Goal: Book appointment/travel/reservation

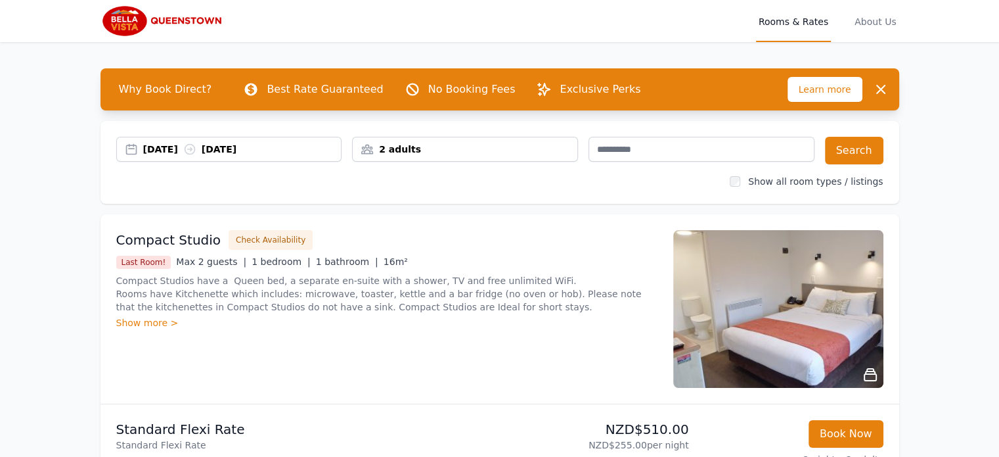
scroll to position [73, 0]
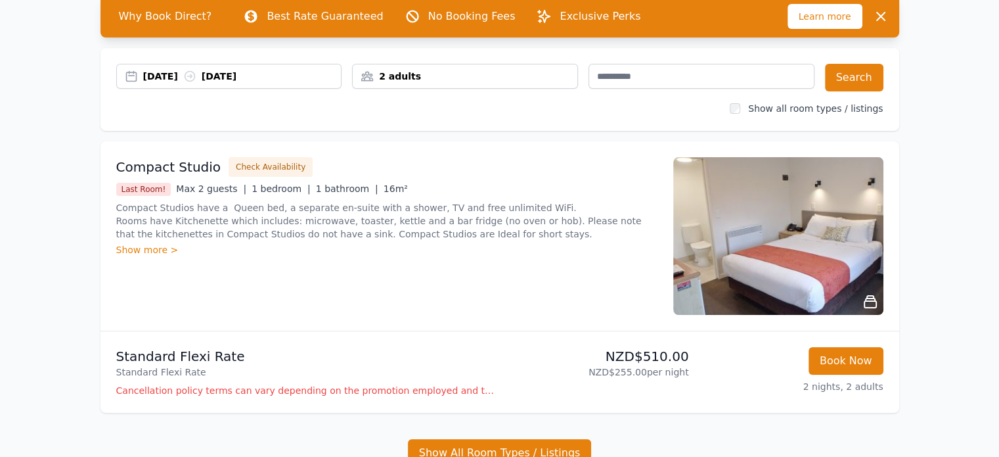
click at [142, 252] on div "Show more >" at bounding box center [386, 249] width 541 height 13
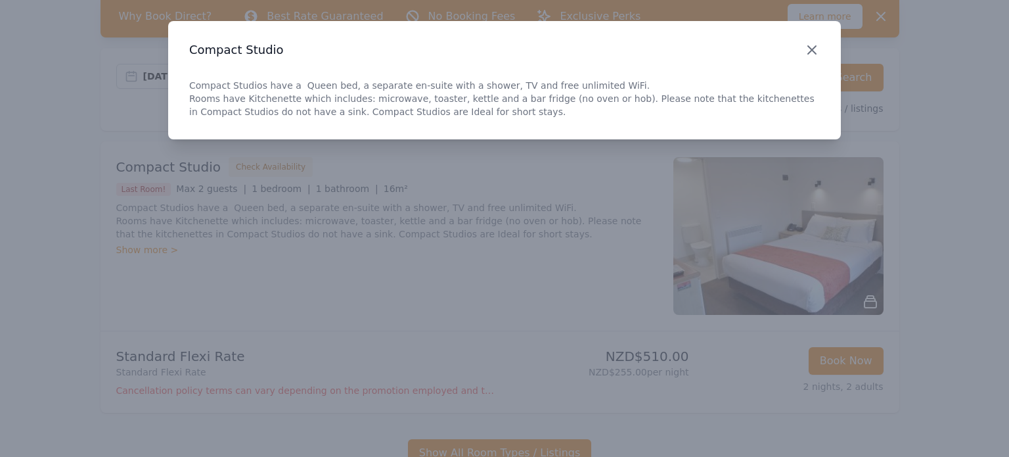
click at [817, 49] on icon "button" at bounding box center [812, 50] width 16 height 16
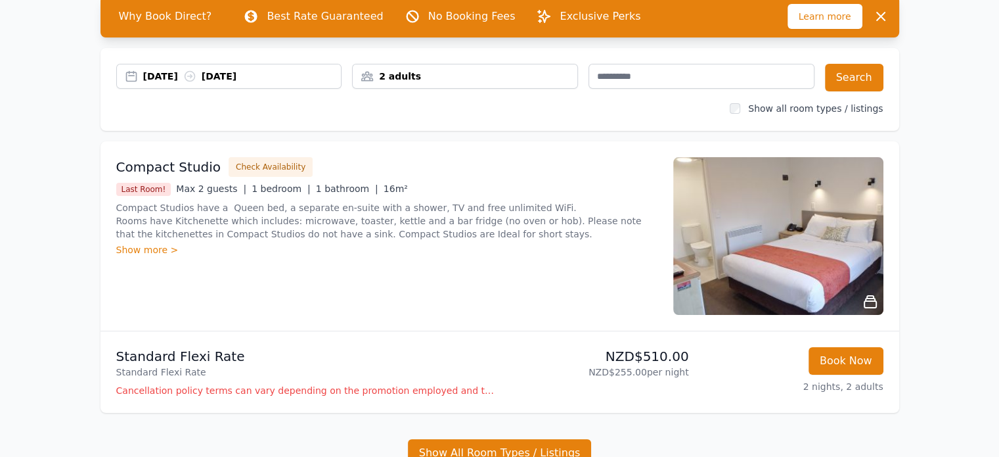
click at [714, 189] on img at bounding box center [778, 236] width 210 height 158
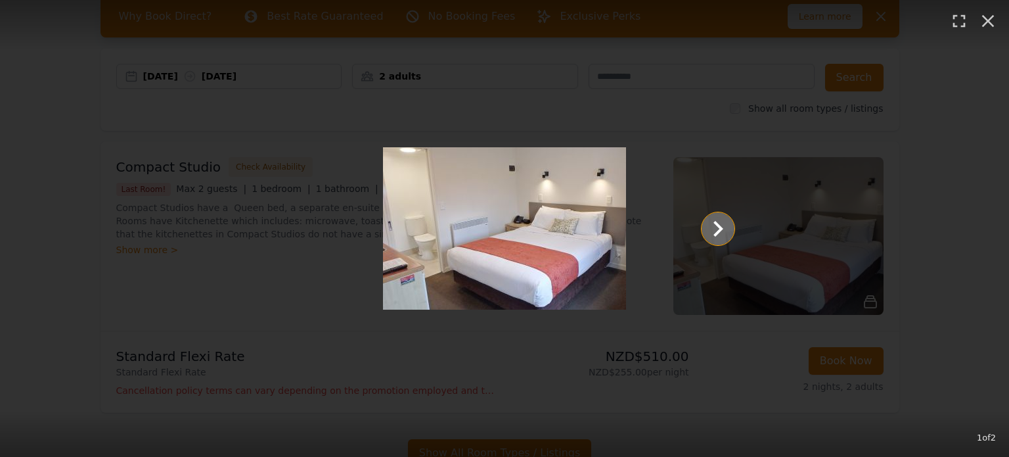
click at [718, 225] on icon "Show slide 2 of 2" at bounding box center [719, 229] width 10 height 16
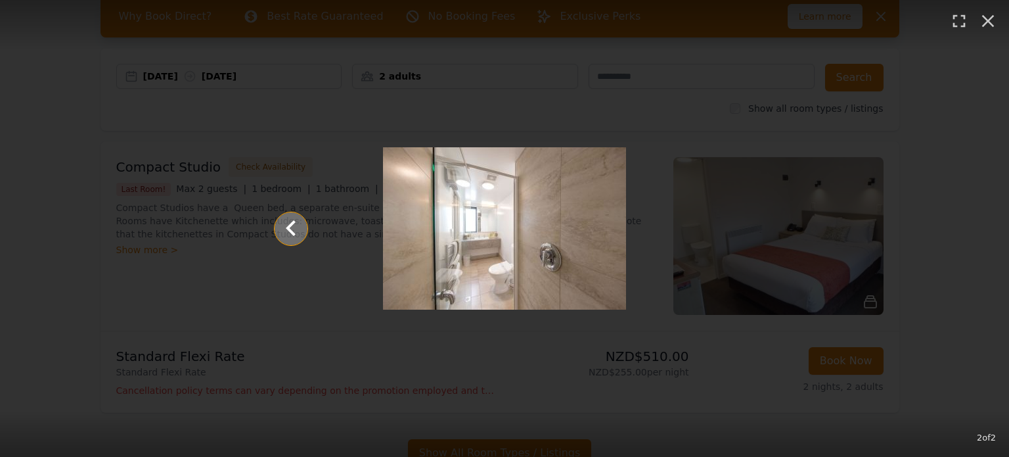
click at [305, 228] on icon "Show slide 1 of 2" at bounding box center [291, 229] width 32 height 32
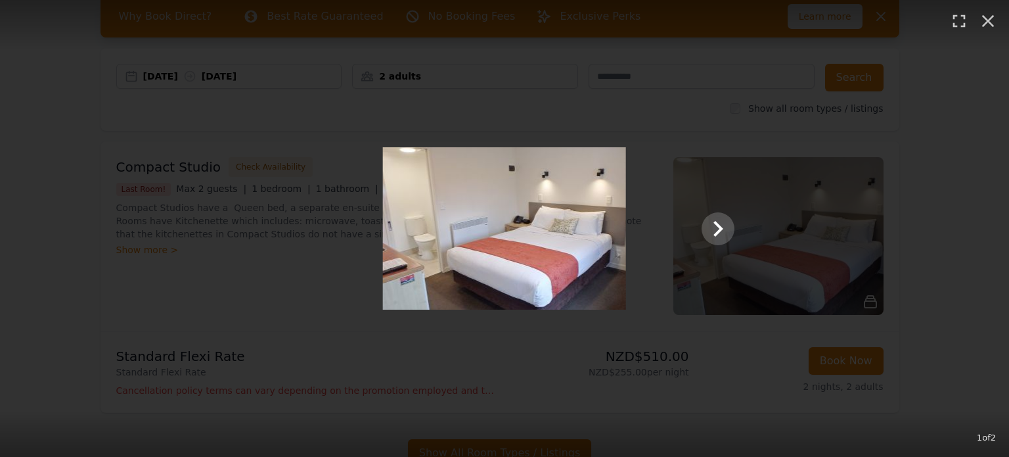
click at [233, 258] on div "1 of 2" at bounding box center [504, 228] width 1009 height 457
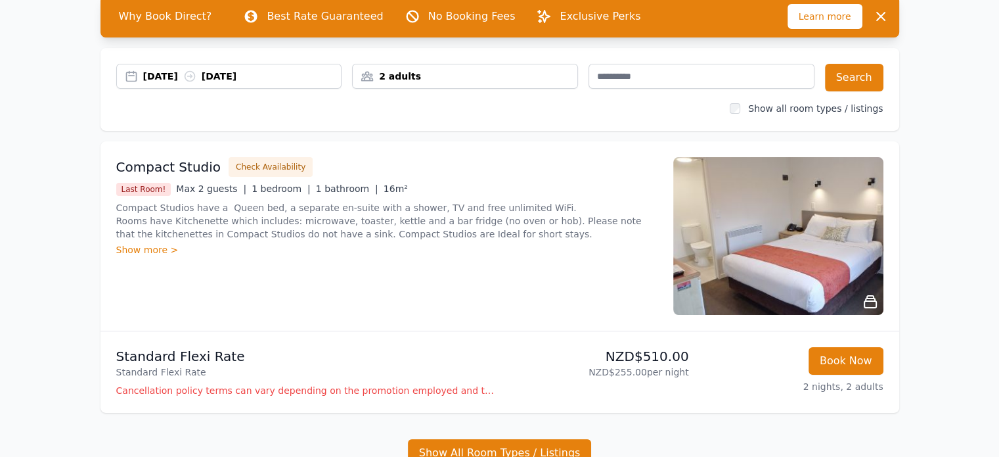
click at [480, 392] on p "Cancellation policy terms can vary depending on the promotion employed and the …" at bounding box center [305, 390] width 378 height 13
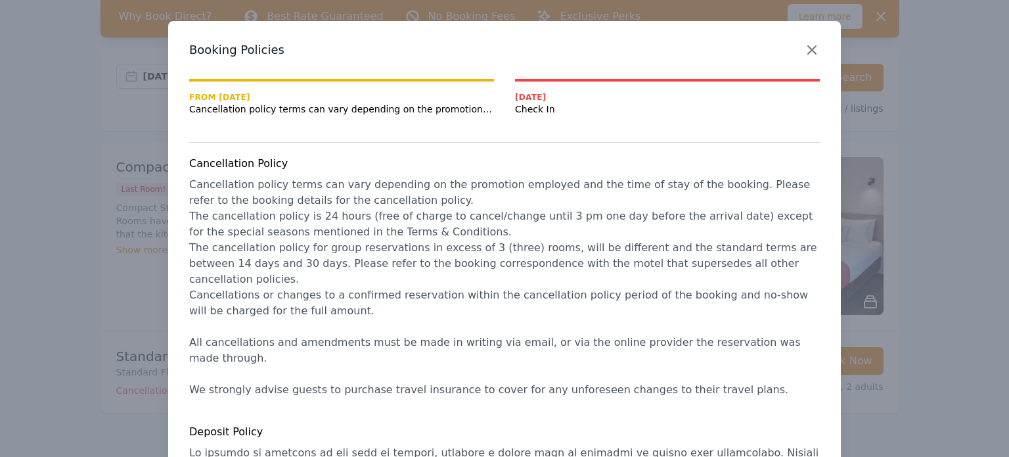
click at [808, 45] on icon "button" at bounding box center [812, 50] width 16 height 16
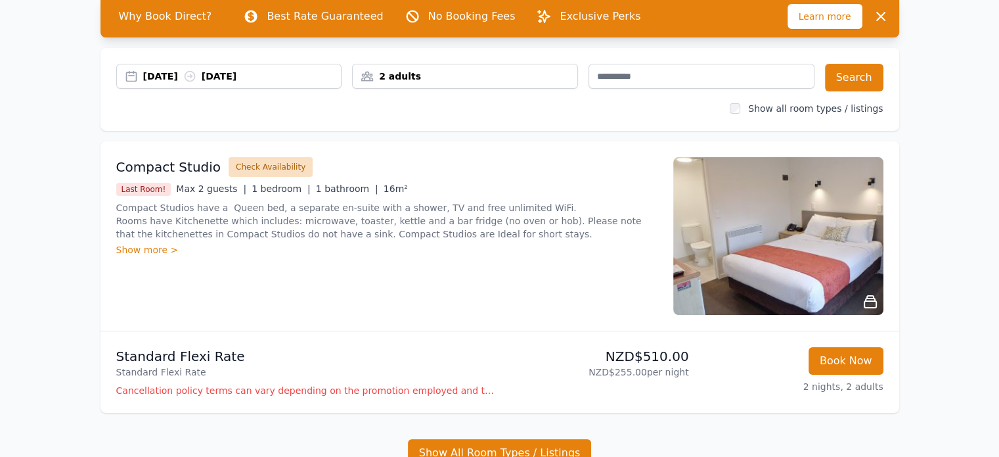
click at [256, 158] on button "Check Availability" at bounding box center [271, 167] width 84 height 20
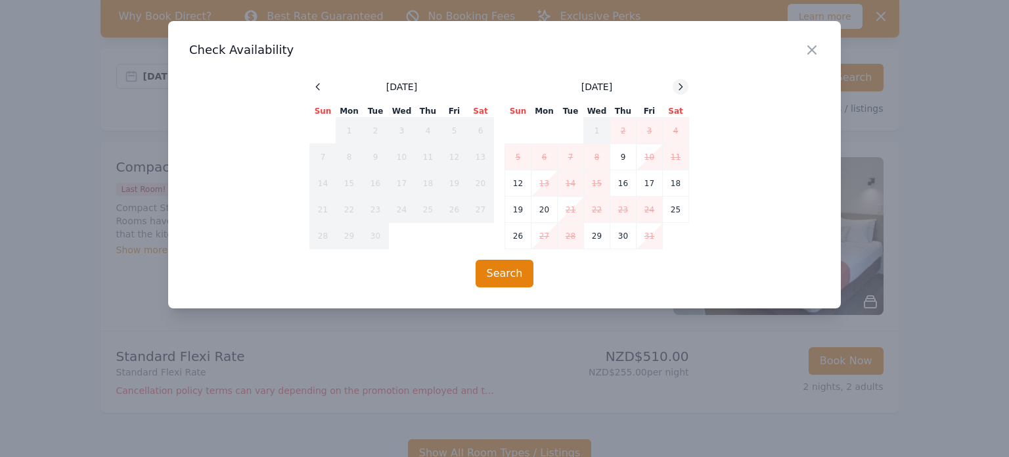
click at [682, 83] on icon at bounding box center [680, 86] width 11 height 11
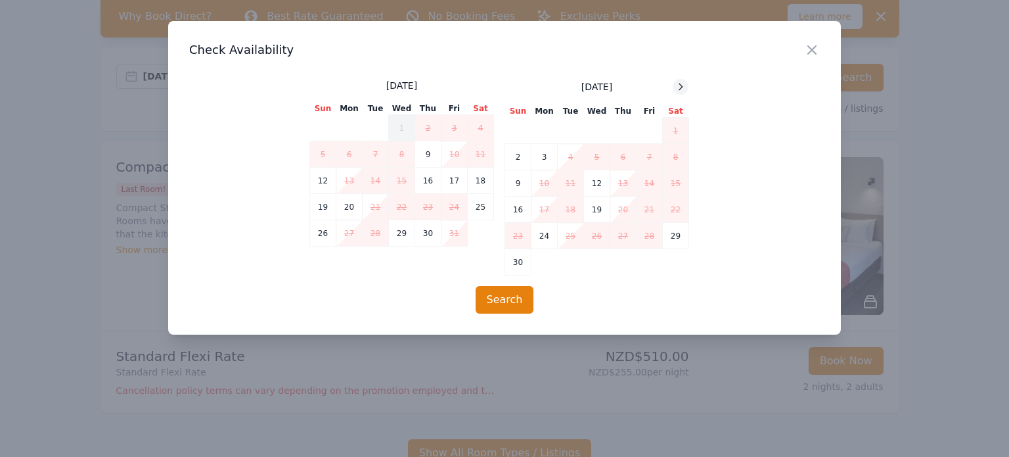
click at [682, 83] on icon at bounding box center [680, 86] width 11 height 11
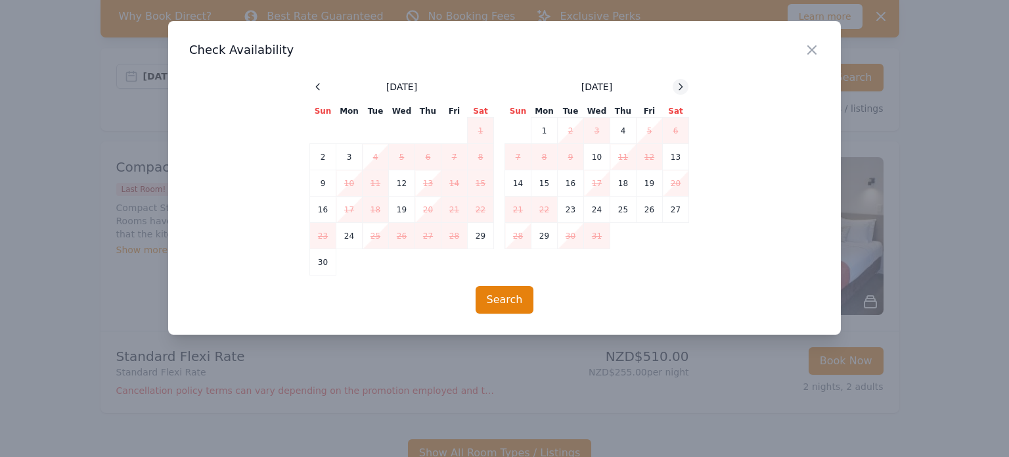
click at [682, 83] on icon at bounding box center [680, 86] width 11 height 11
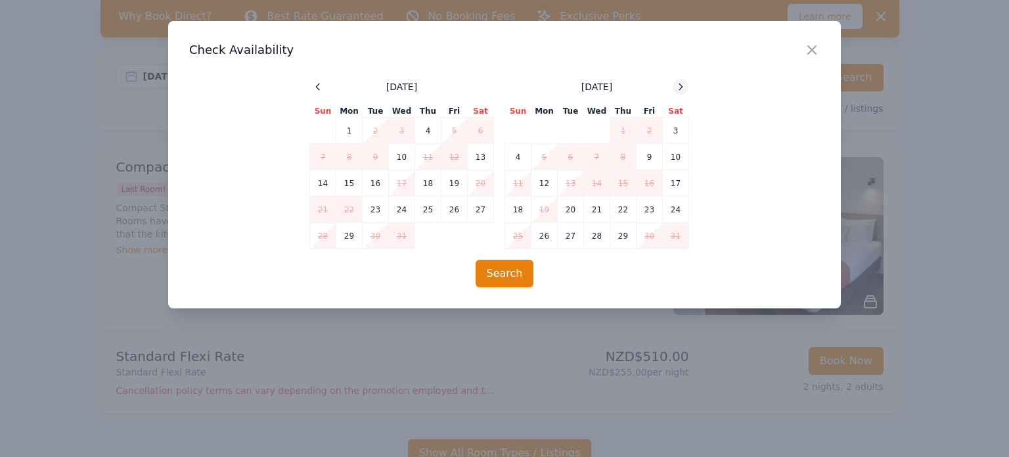
click at [682, 83] on icon at bounding box center [680, 86] width 11 height 11
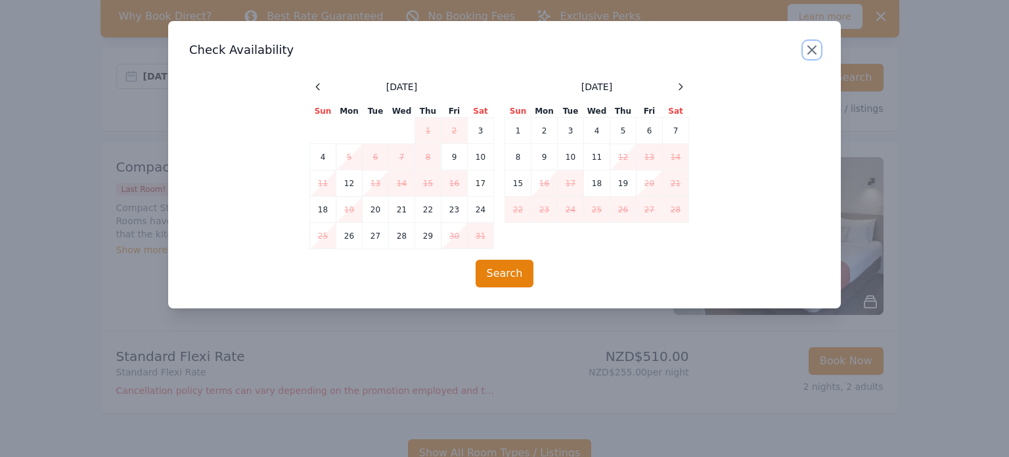
click at [808, 44] on icon "button" at bounding box center [812, 50] width 16 height 16
